Goal: Task Accomplishment & Management: Use online tool/utility

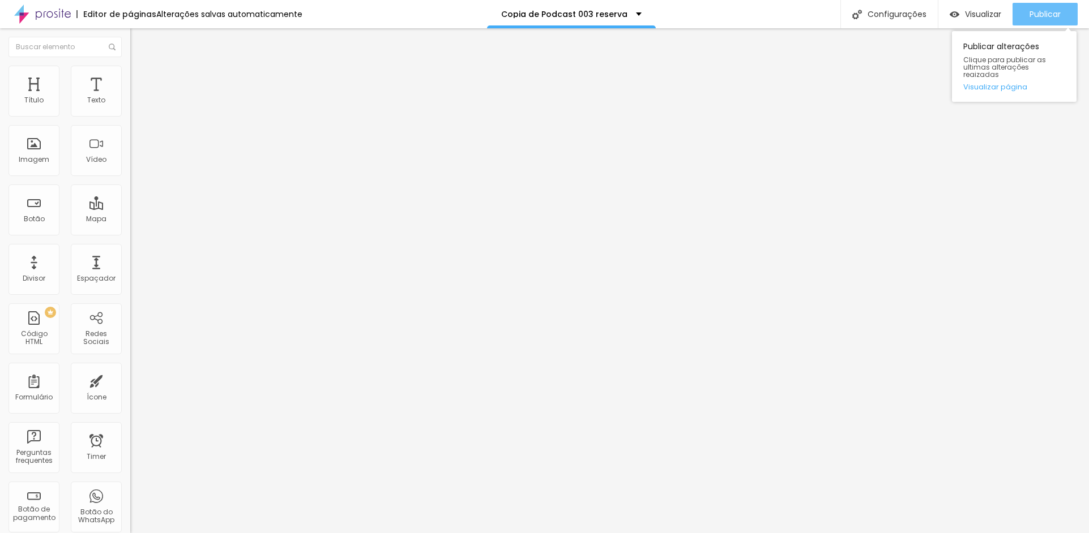
click at [1046, 18] on span "Publicar" at bounding box center [1044, 14] width 31 height 9
click at [1034, 15] on span "Publicar" at bounding box center [1044, 14] width 31 height 9
click at [1029, 12] on span "Publicar" at bounding box center [1044, 14] width 31 height 9
click at [1030, 10] on span "Publicar" at bounding box center [1044, 14] width 31 height 9
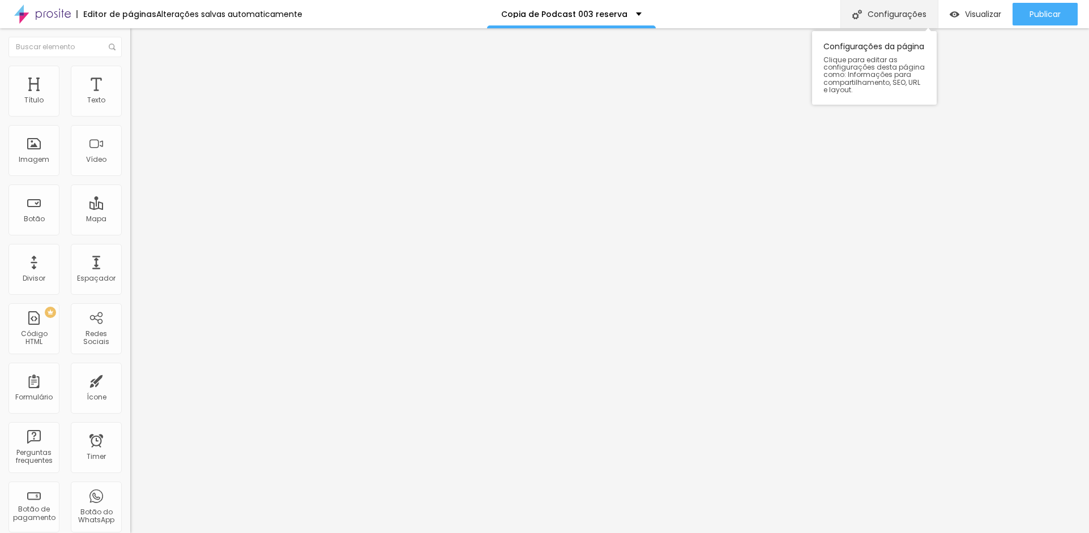
click at [884, 20] on div "Configurações" at bounding box center [888, 14] width 97 height 28
